Goal: Transaction & Acquisition: Register for event/course

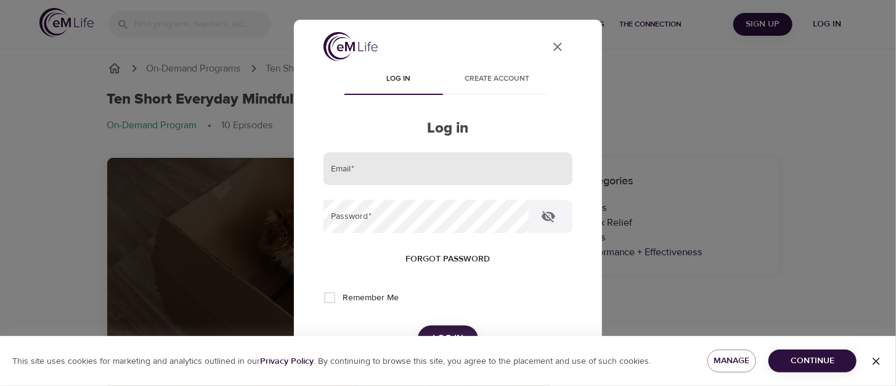
click at [381, 176] on input "email" at bounding box center [448, 168] width 249 height 33
type input "YCarrer@colpenn.com"
click at [418, 325] on button "Log in" at bounding box center [448, 338] width 60 height 26
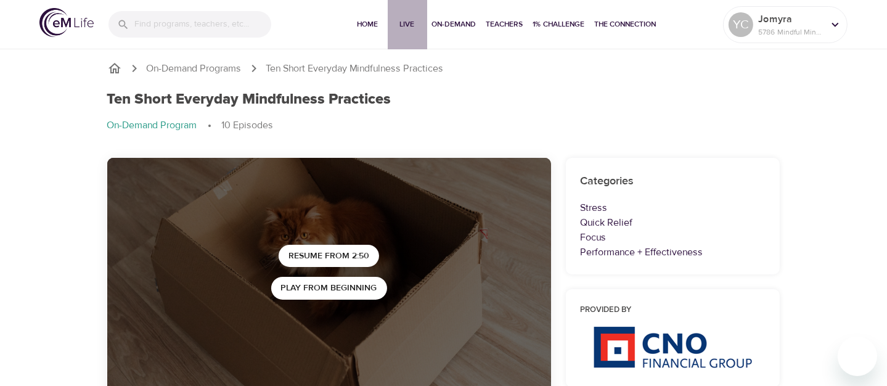
click at [394, 28] on span "Live" at bounding box center [408, 24] width 30 height 13
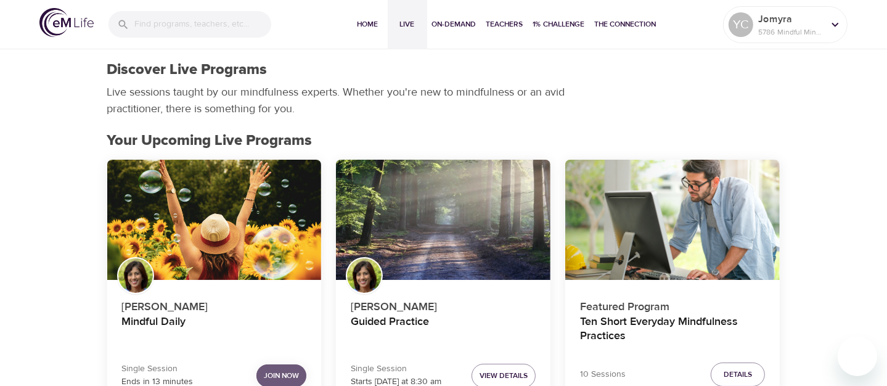
click at [279, 372] on span "Join Now" at bounding box center [281, 375] width 35 height 13
